Goal: Task Accomplishment & Management: Complete application form

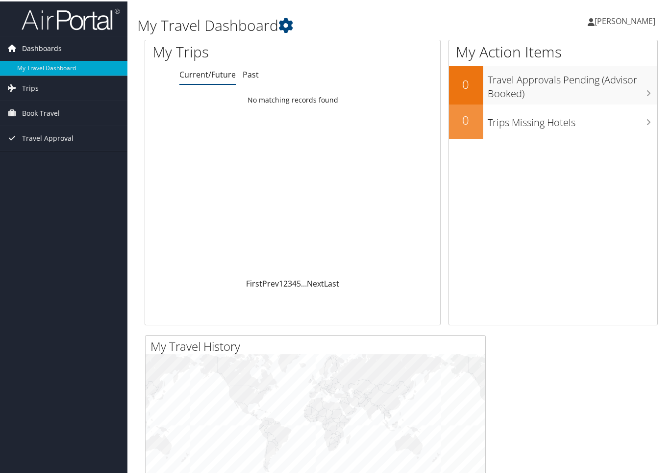
click at [39, 48] on span "Dashboards" at bounding box center [42, 47] width 40 height 25
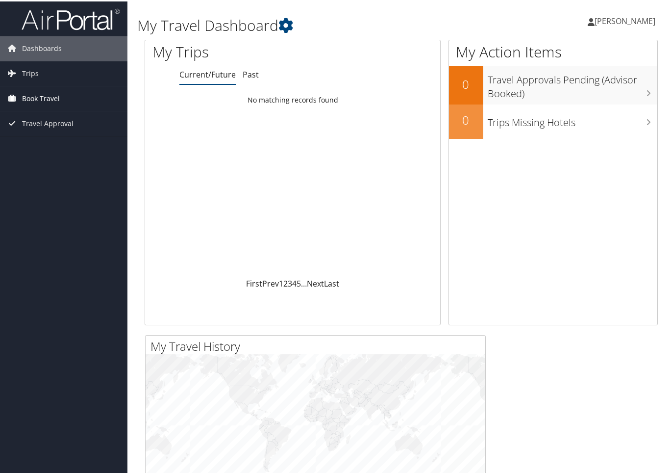
click at [40, 98] on span "Book Travel" at bounding box center [41, 97] width 38 height 25
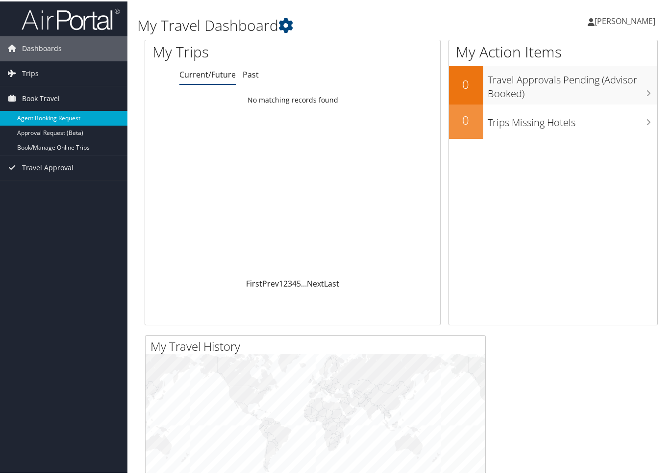
click at [60, 120] on link "Agent Booking Request" at bounding box center [63, 116] width 127 height 15
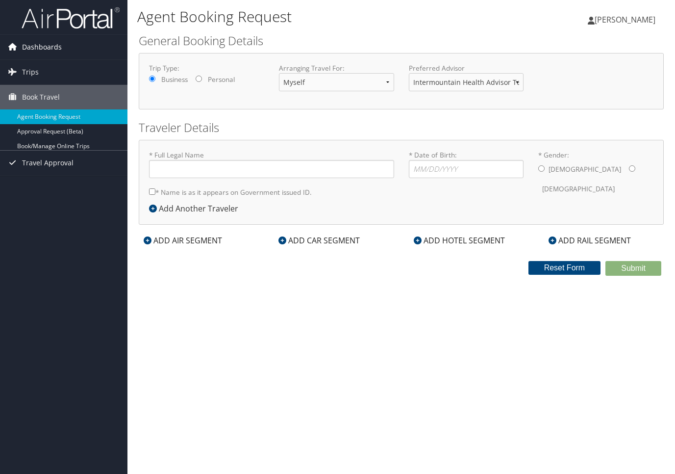
type input "[PERSON_NAME]"
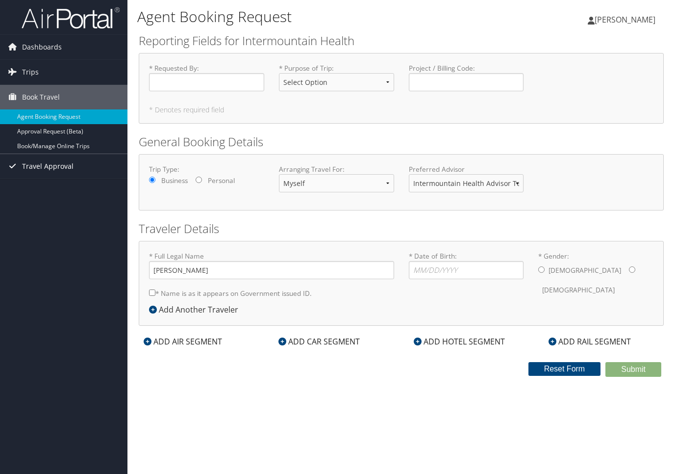
click at [47, 162] on span "Travel Approval" at bounding box center [47, 166] width 51 height 25
click at [51, 48] on span "Dashboards" at bounding box center [42, 47] width 40 height 25
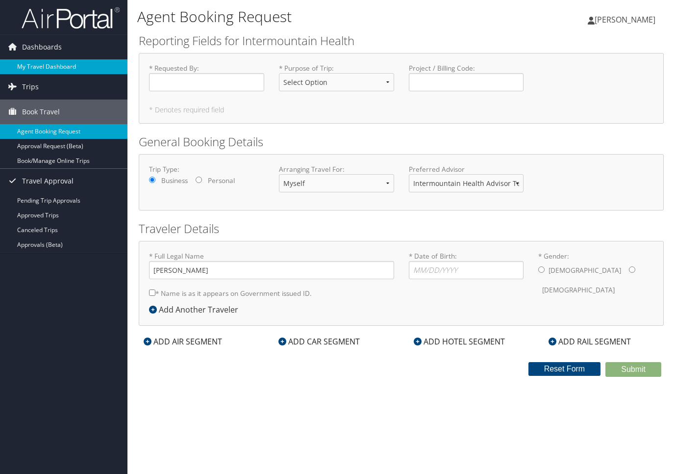
click at [42, 68] on link "My Travel Dashboard" at bounding box center [63, 66] width 127 height 15
